Goal: Transaction & Acquisition: Book appointment/travel/reservation

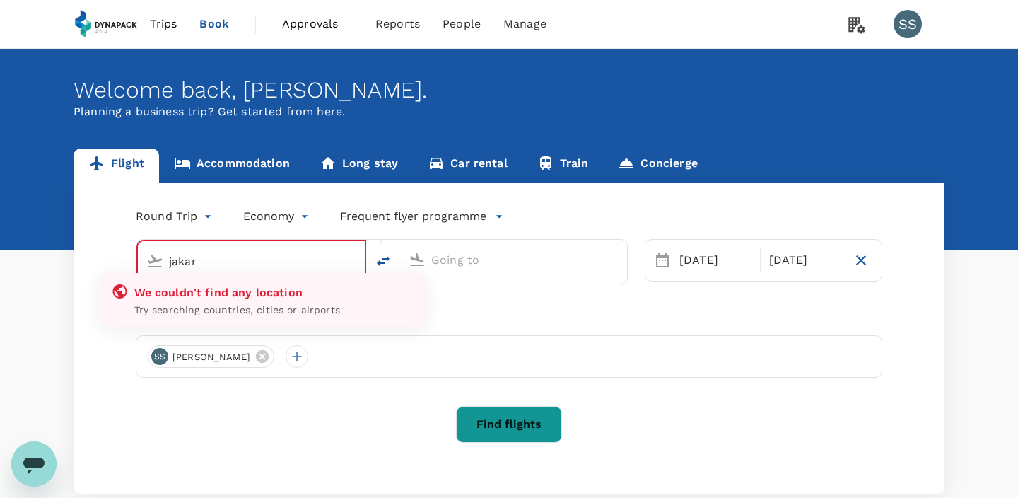
type input "Kuala Lumpur Intl ([GEOGRAPHIC_DATA])"
type input "Singapore Changi (SIN)"
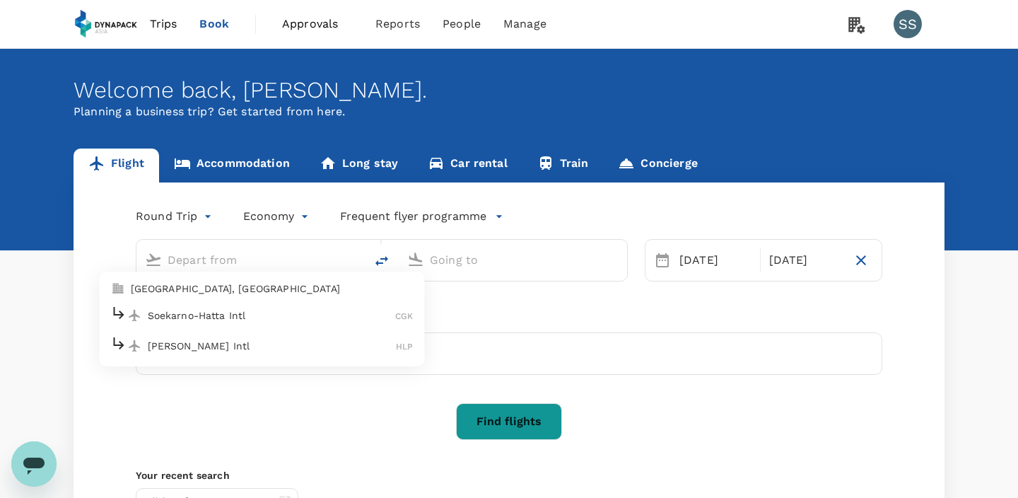
type input "Kuala Lumpur Intl ([GEOGRAPHIC_DATA])"
type input "Singapore Changi (SIN)"
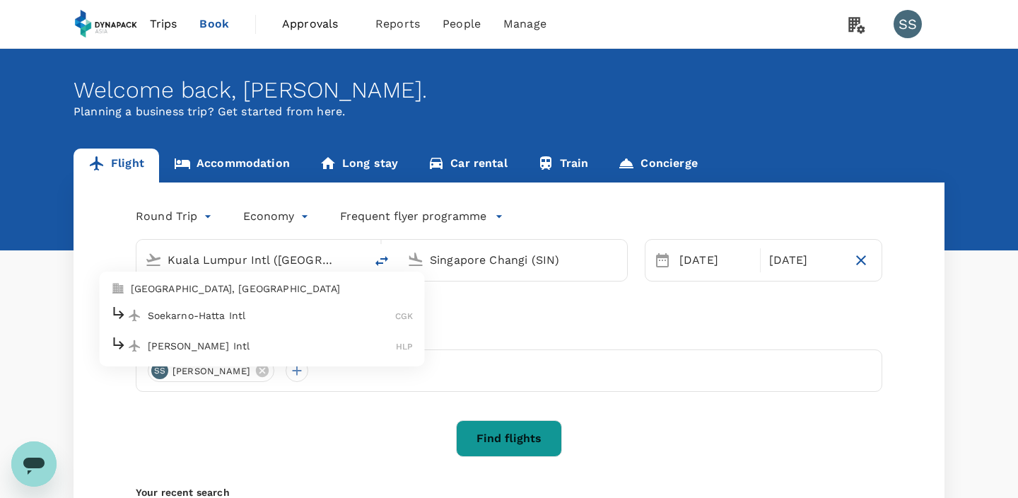
click at [227, 323] on div "Soekarno-Hatta Intl CGK" at bounding box center [262, 315] width 303 height 22
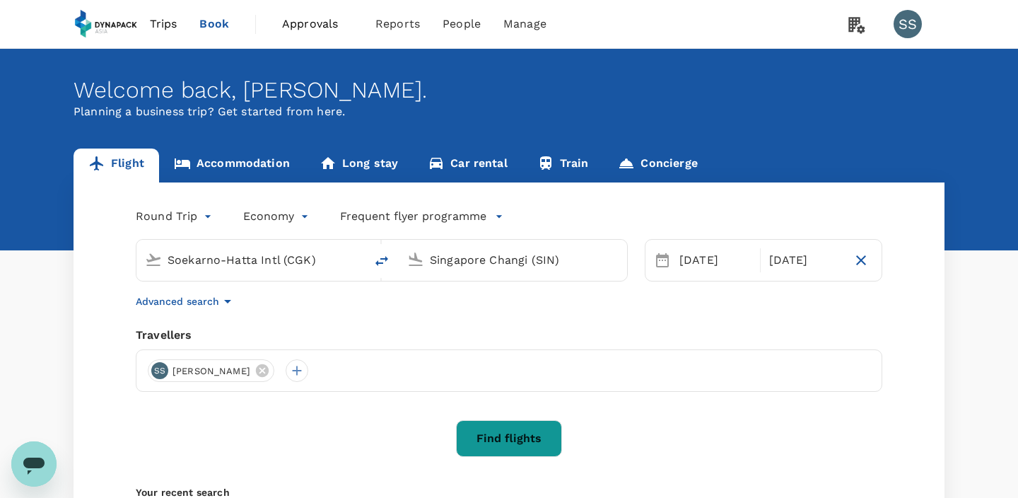
type input "Soekarno-Hatta Intl (CGK)"
type input "S"
click at [487, 291] on p "[GEOGRAPHIC_DATA], [GEOGRAPHIC_DATA]" at bounding box center [534, 288] width 283 height 14
type input "[GEOGRAPHIC_DATA], [GEOGRAPHIC_DATA] (any)"
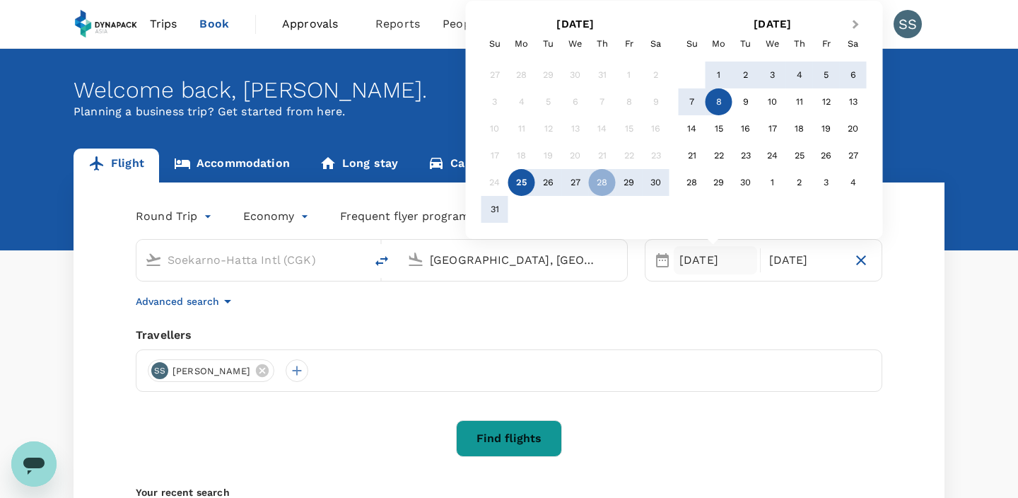
click at [855, 23] on span "Next Month" at bounding box center [855, 25] width 0 height 16
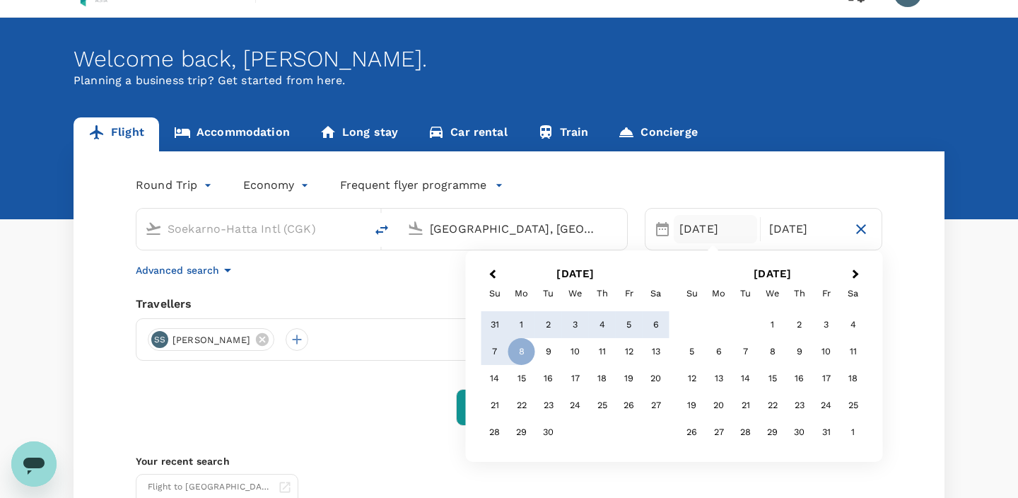
scroll to position [44, 0]
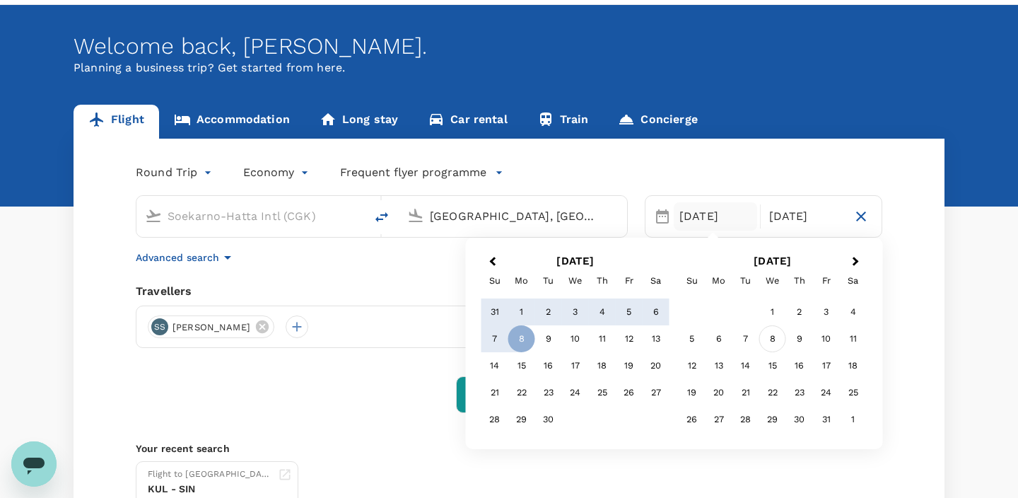
click at [772, 339] on div "8" at bounding box center [772, 338] width 27 height 27
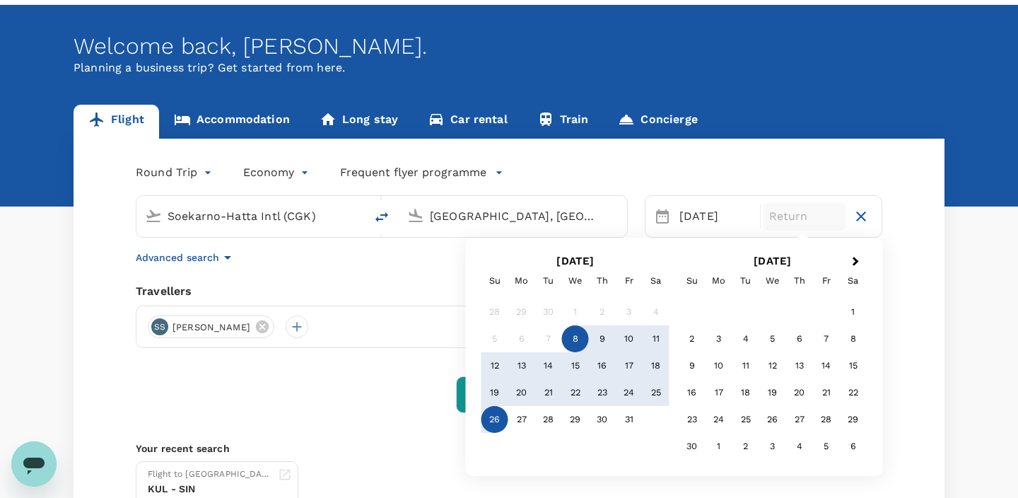
click at [498, 426] on div "26" at bounding box center [494, 419] width 27 height 27
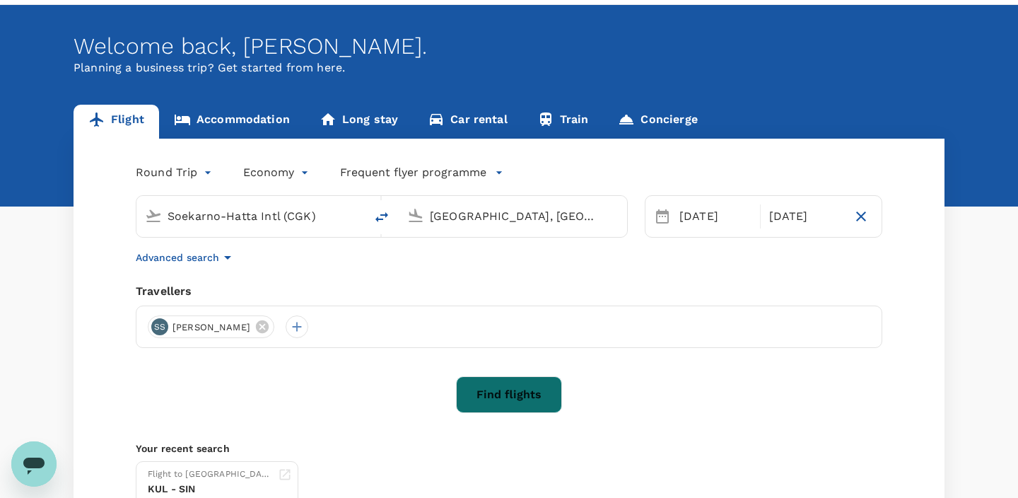
click at [506, 398] on button "Find flights" at bounding box center [509, 394] width 106 height 37
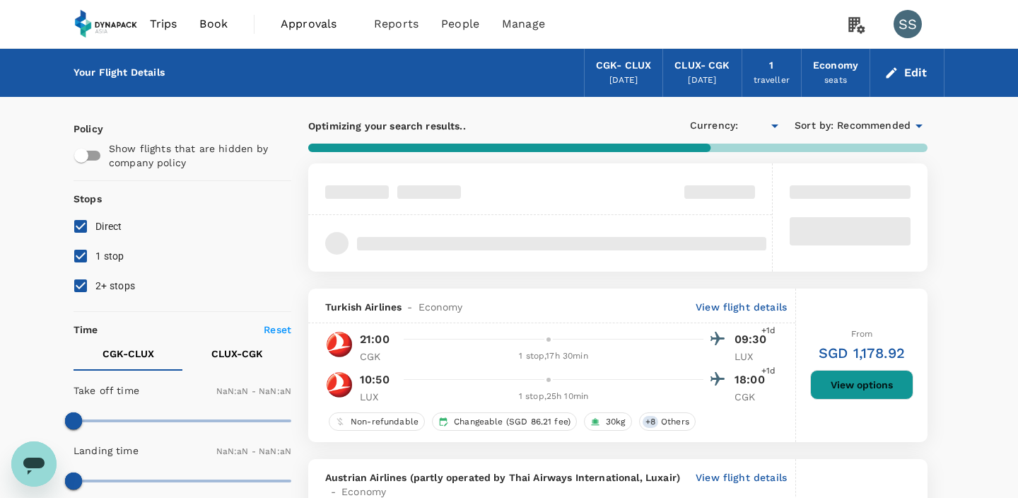
type input "SGD"
type input "1440"
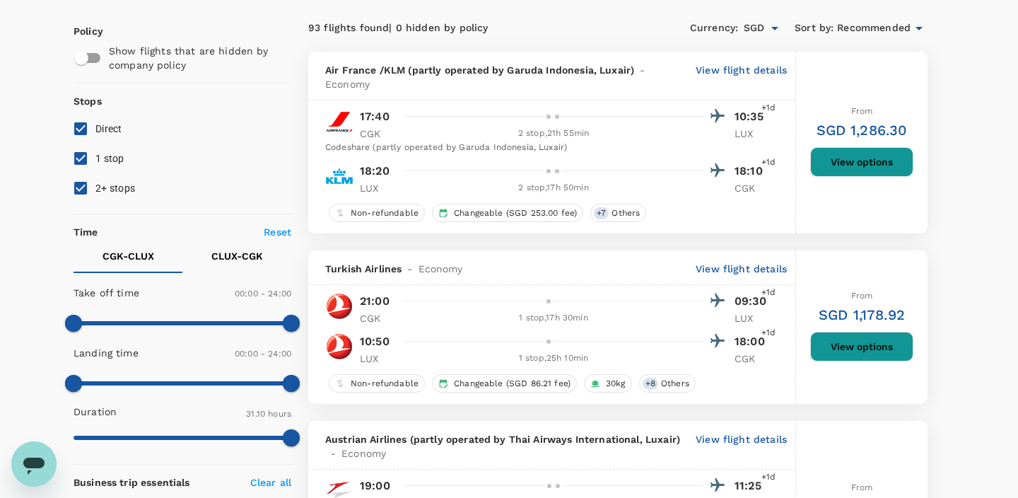
scroll to position [98, 0]
